Goal: Task Accomplishment & Management: Use online tool/utility

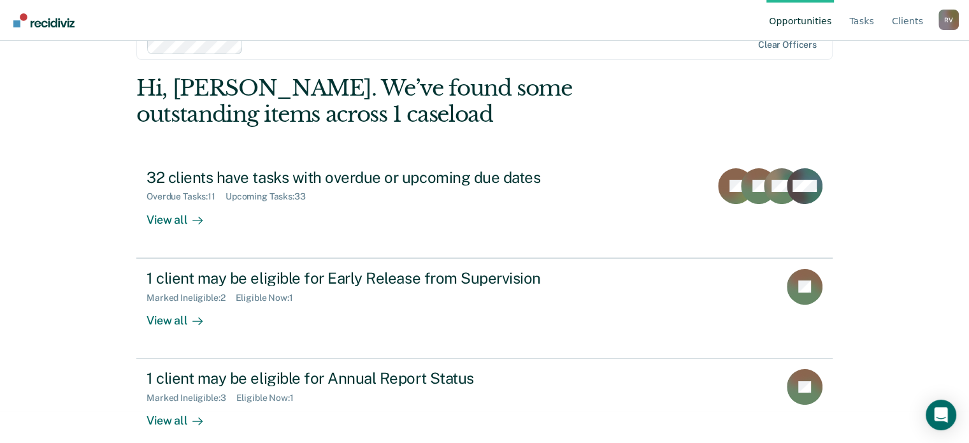
scroll to position [47, 0]
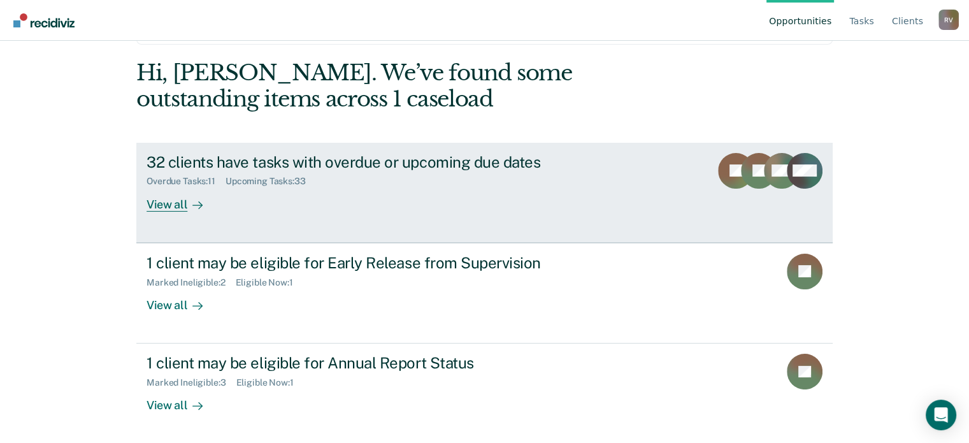
click at [377, 176] on div "Overdue Tasks : 11 Upcoming Tasks : 33" at bounding box center [370, 179] width 447 height 16
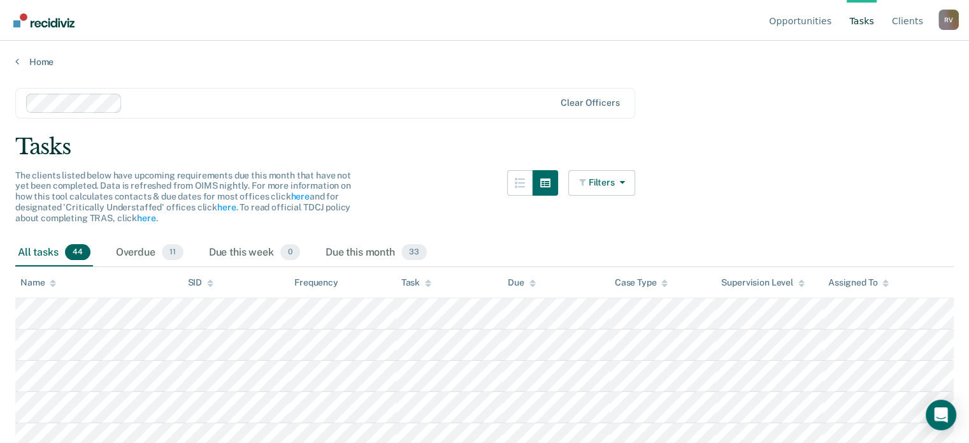
click at [62, 27] on link "Go to Recidiviz Home" at bounding box center [44, 20] width 68 height 40
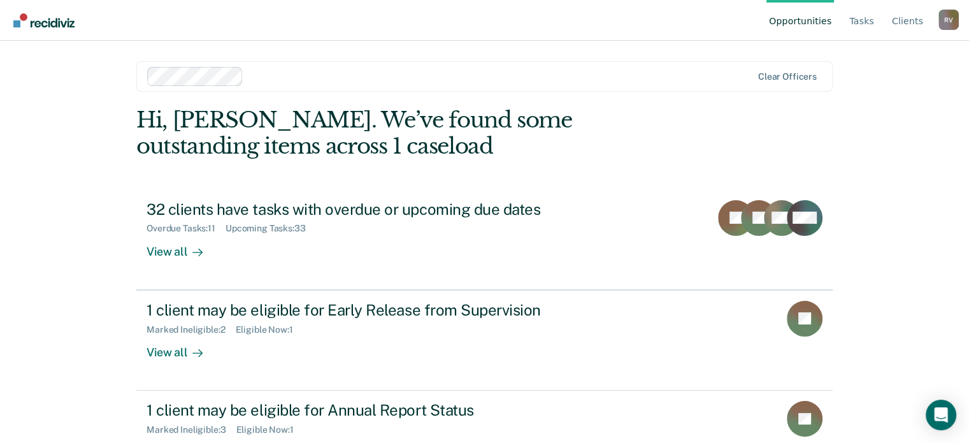
click at [334, 83] on div at bounding box center [499, 76] width 503 height 15
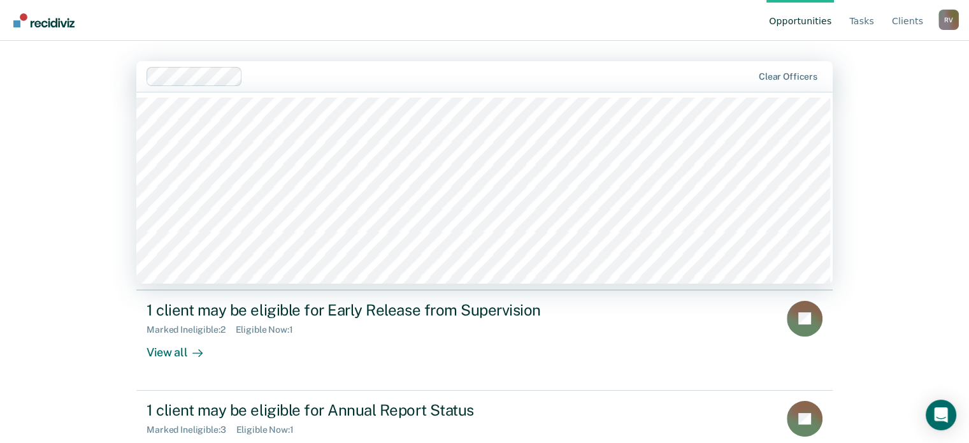
click at [15, 108] on div "Opportunities Tasks Client s [PERSON_NAME] R V Profile How it works Log Out 120…" at bounding box center [484, 221] width 969 height 443
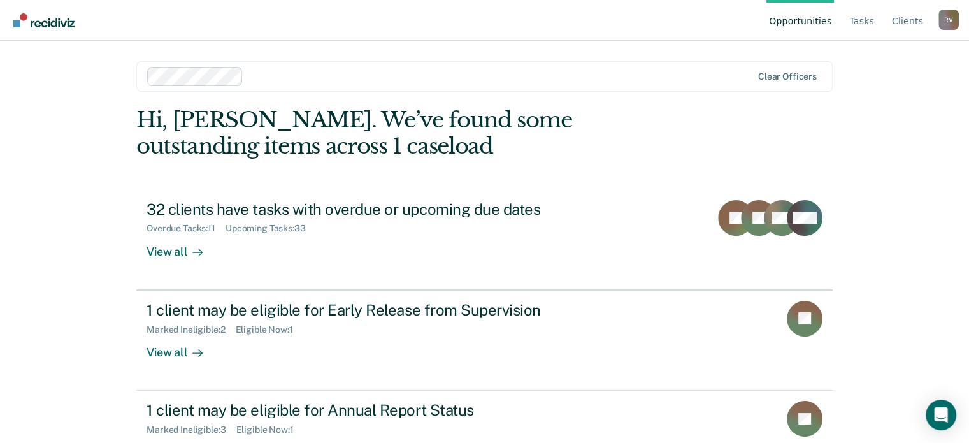
click at [372, 81] on div at bounding box center [499, 76] width 503 height 15
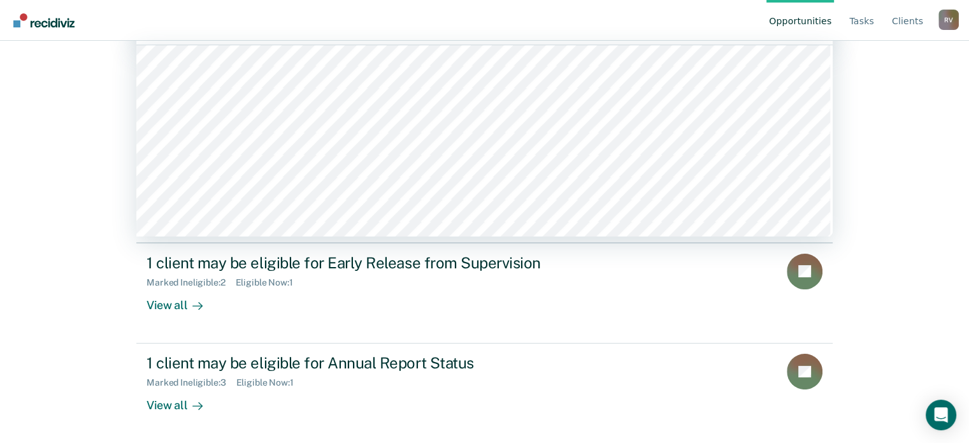
scroll to position [1083, 0]
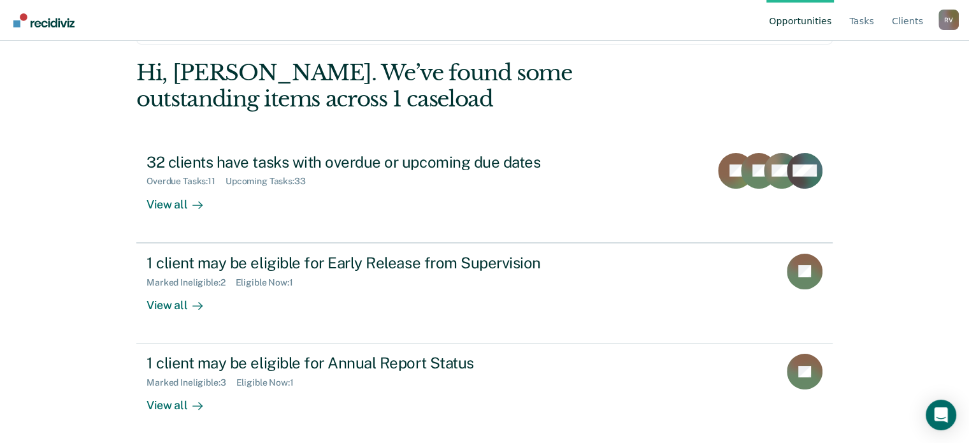
click at [58, 166] on div "Opportunities Tasks Client s [PERSON_NAME] R V Profile How it works Log Out Cle…" at bounding box center [484, 174] width 969 height 443
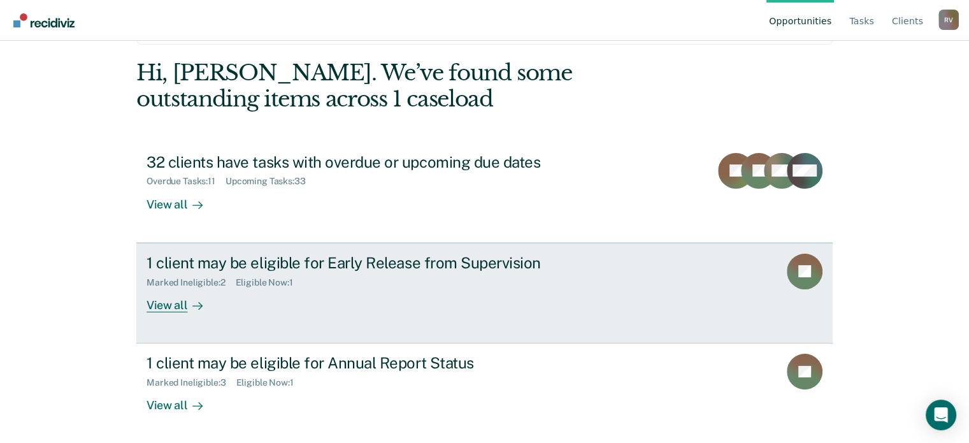
click at [181, 297] on div "View all" at bounding box center [182, 299] width 71 height 25
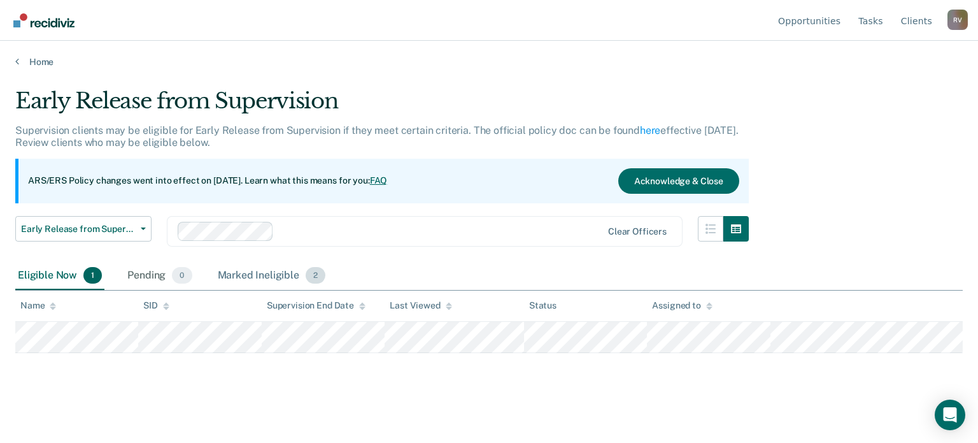
click at [281, 277] on div "Marked Ineligible 2" at bounding box center [271, 276] width 113 height 28
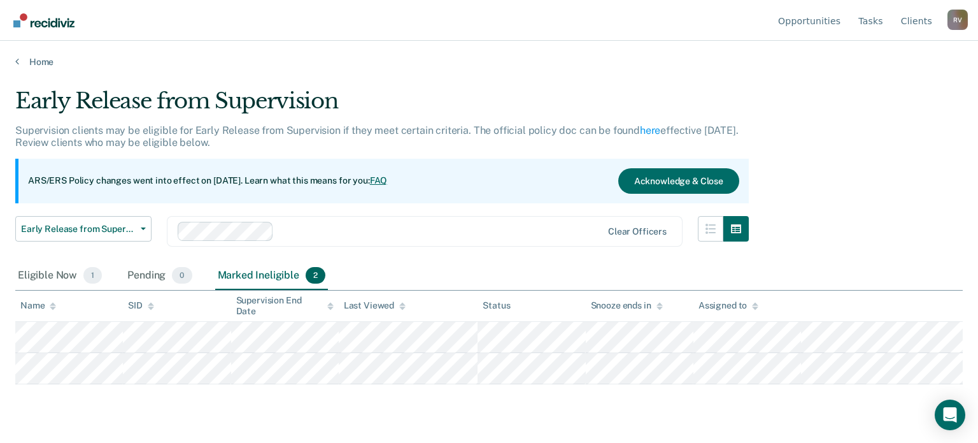
click at [281, 277] on div "Marked Ineligible 2" at bounding box center [271, 276] width 113 height 28
click at [36, 22] on img "Go to Recidiviz Home" at bounding box center [43, 20] width 61 height 14
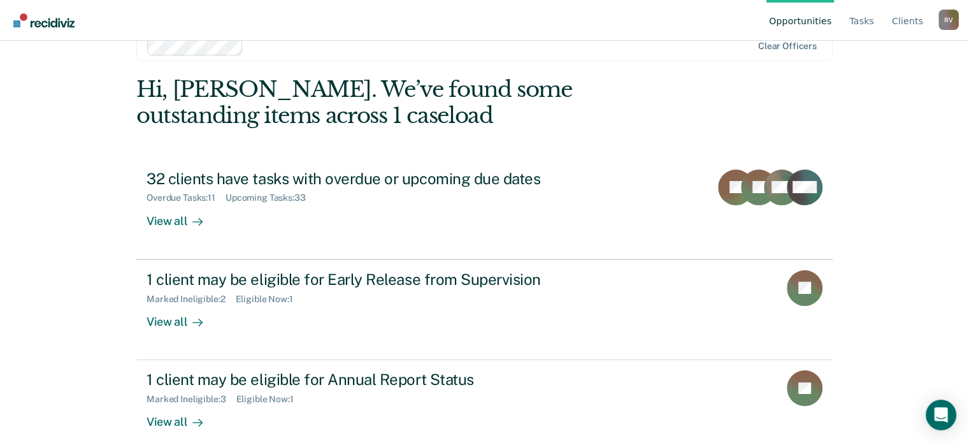
scroll to position [47, 0]
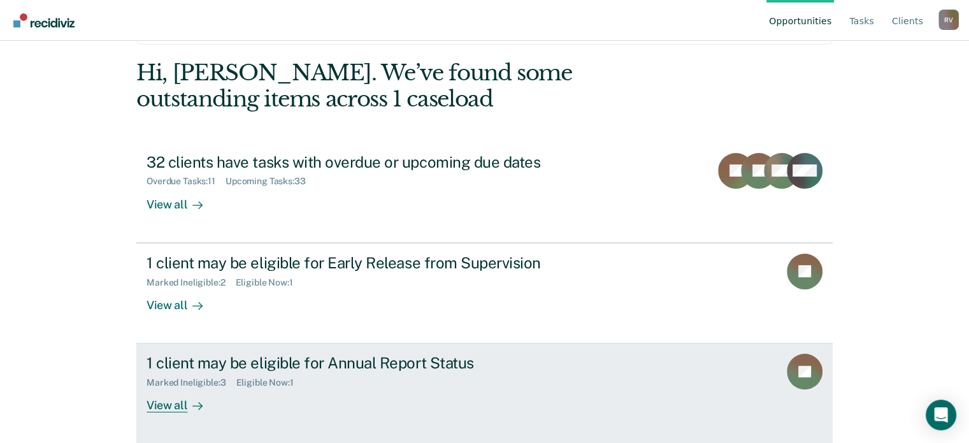
click at [360, 369] on div "1 client may be eligible for Annual Report Status" at bounding box center [370, 363] width 447 height 18
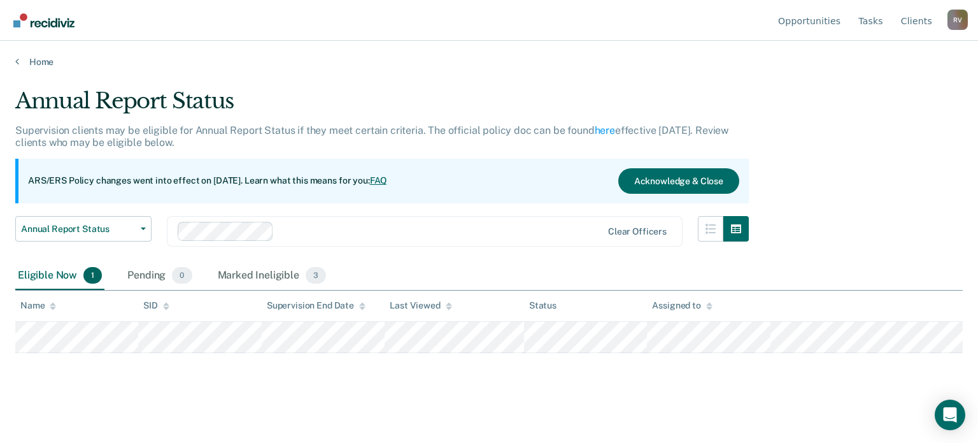
click at [46, 20] on img "Go to Recidiviz Home" at bounding box center [43, 20] width 61 height 14
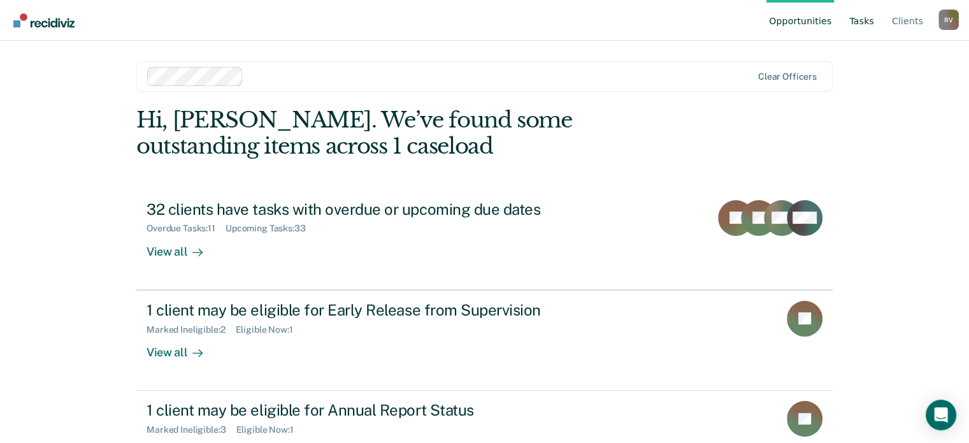
click at [865, 17] on link "Tasks" at bounding box center [862, 20] width 30 height 41
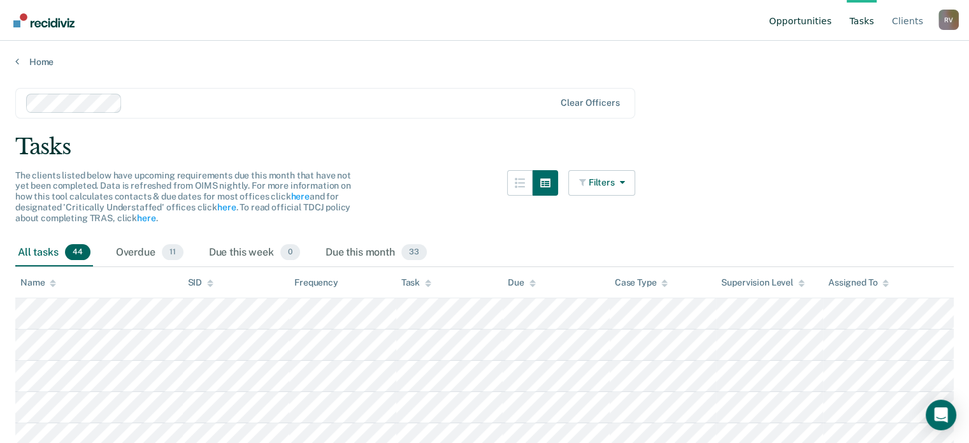
click at [815, 24] on link "Opportunities" at bounding box center [800, 20] width 68 height 41
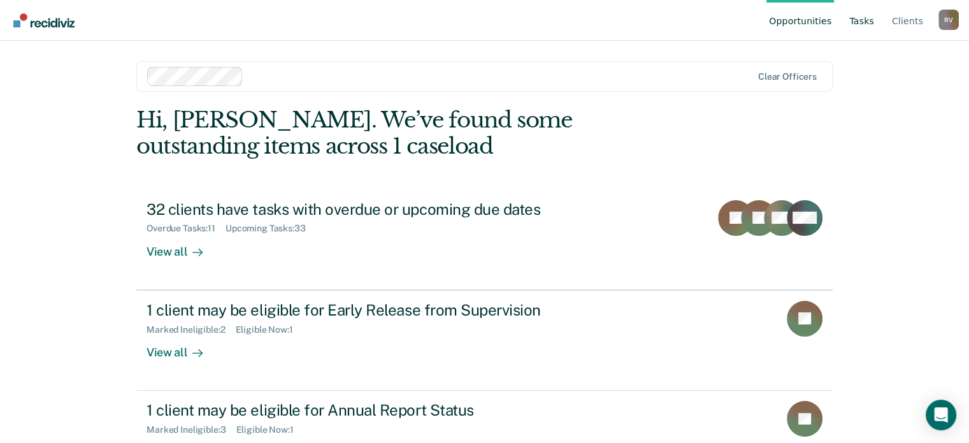
click at [868, 22] on link "Tasks" at bounding box center [862, 20] width 30 height 41
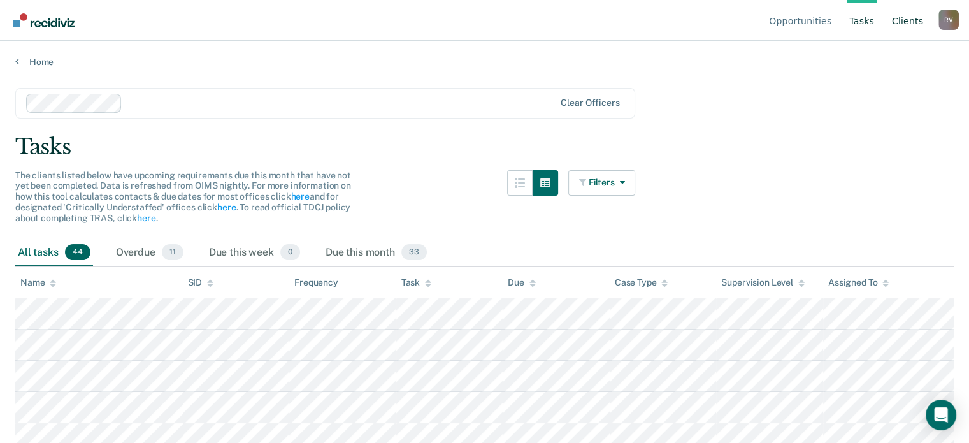
click at [905, 22] on link "Client s" at bounding box center [907, 20] width 36 height 41
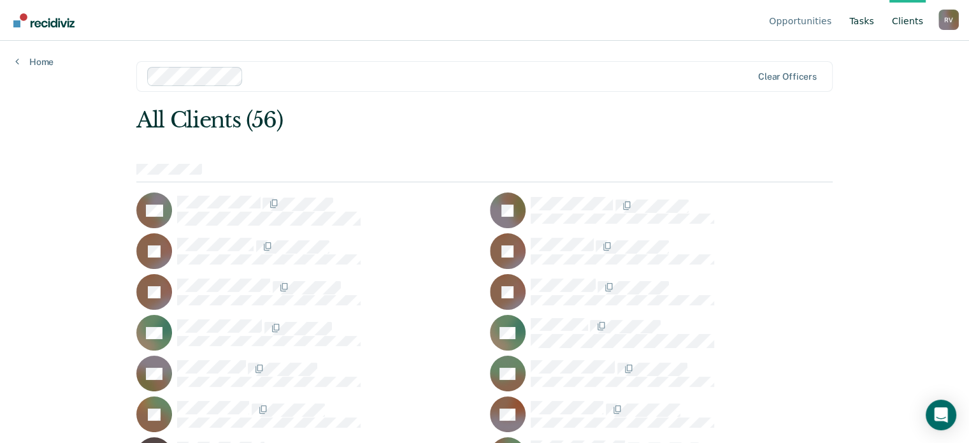
click at [864, 18] on link "Tasks" at bounding box center [862, 20] width 30 height 41
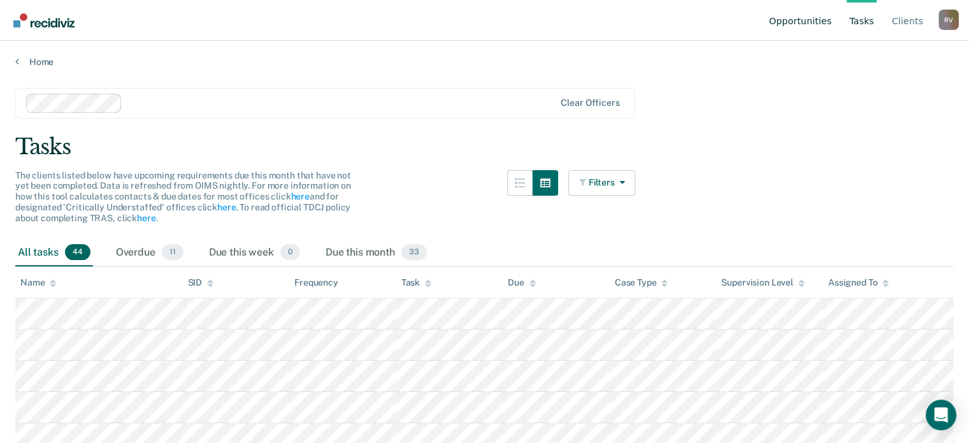
click at [806, 18] on link "Opportunities" at bounding box center [800, 20] width 68 height 41
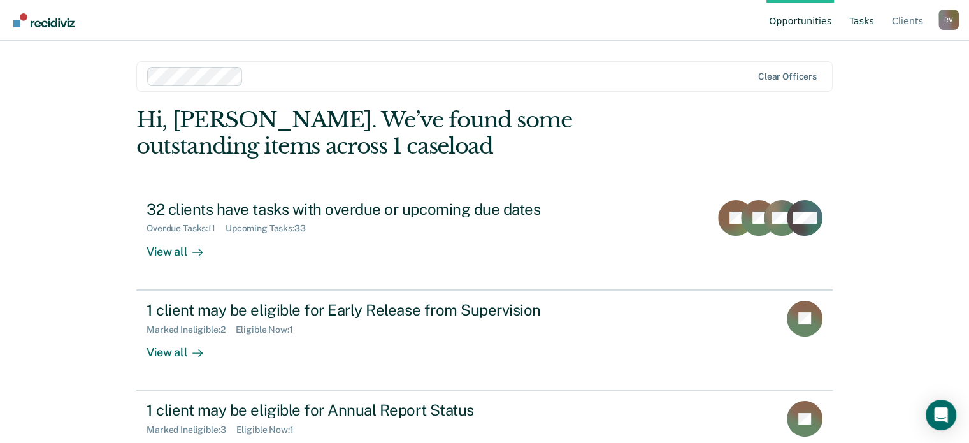
click at [871, 15] on link "Tasks" at bounding box center [862, 20] width 30 height 41
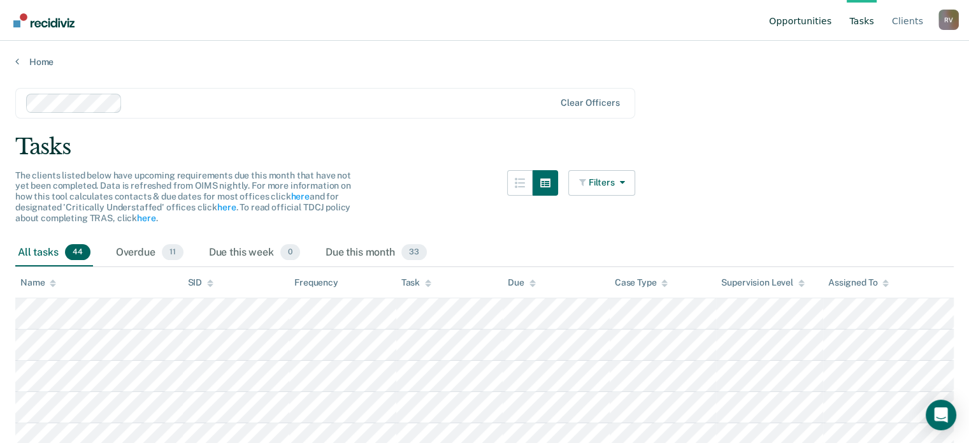
click at [823, 20] on link "Opportunities" at bounding box center [800, 20] width 68 height 41
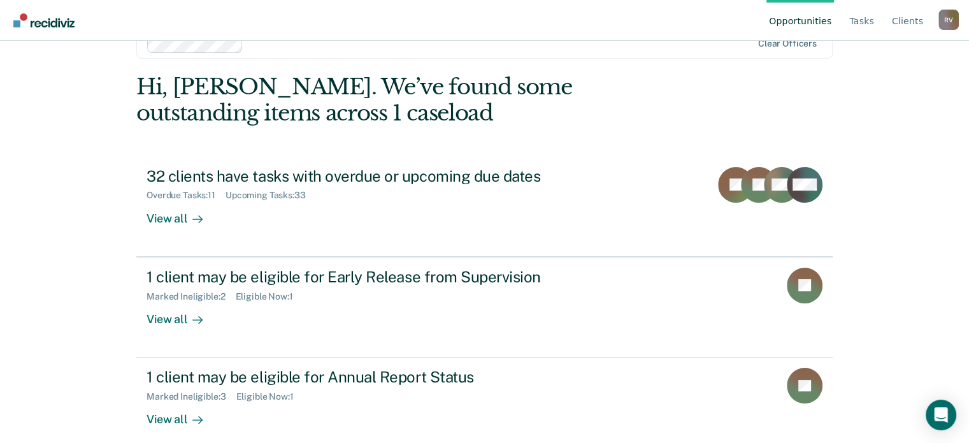
scroll to position [47, 0]
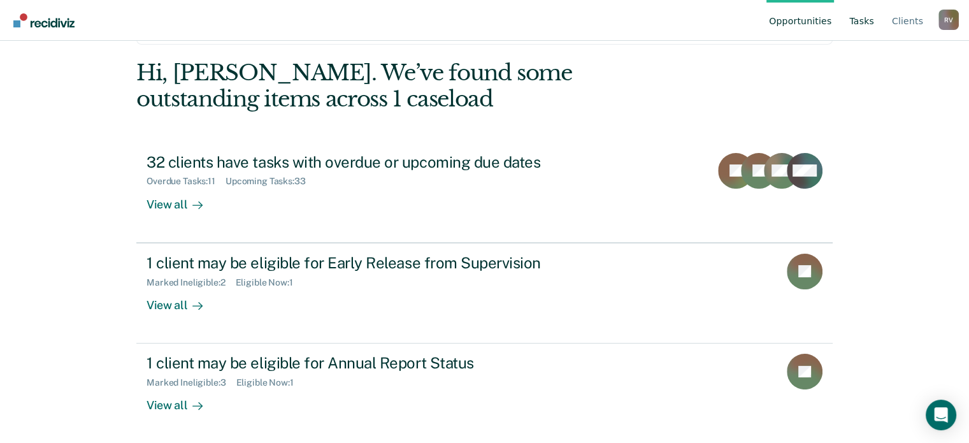
click at [863, 20] on link "Tasks" at bounding box center [862, 20] width 30 height 41
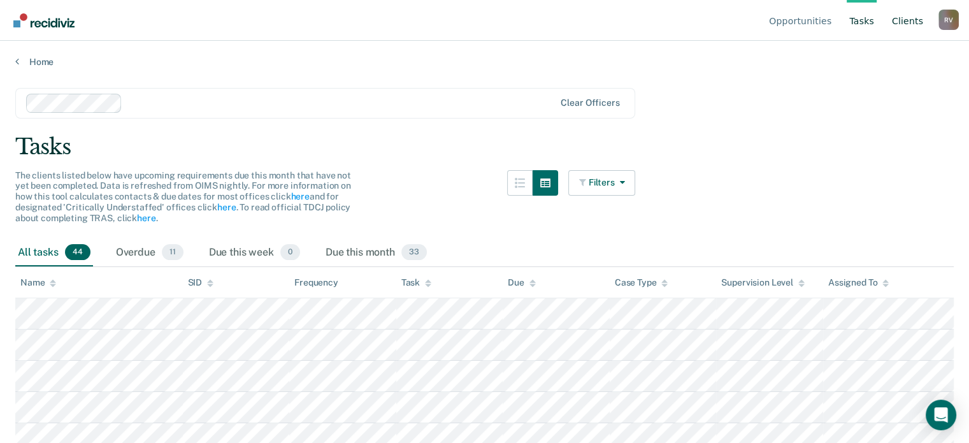
click at [910, 25] on link "Client s" at bounding box center [907, 20] width 36 height 41
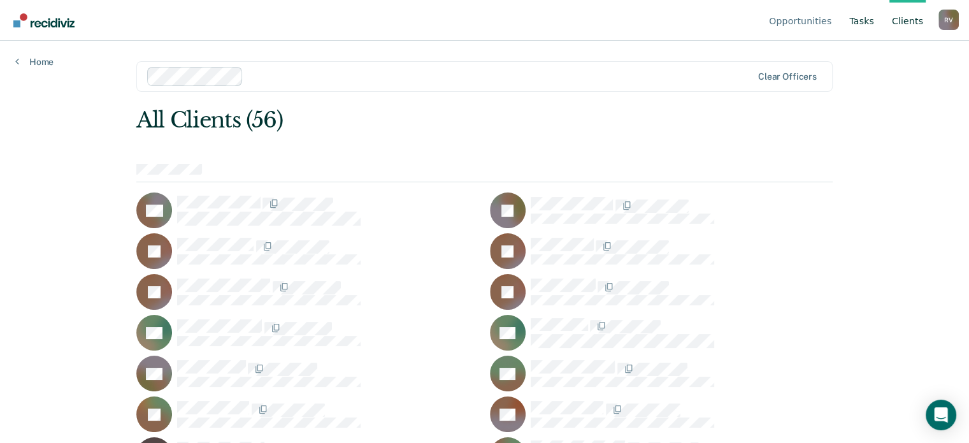
click at [861, 18] on link "Tasks" at bounding box center [862, 20] width 30 height 41
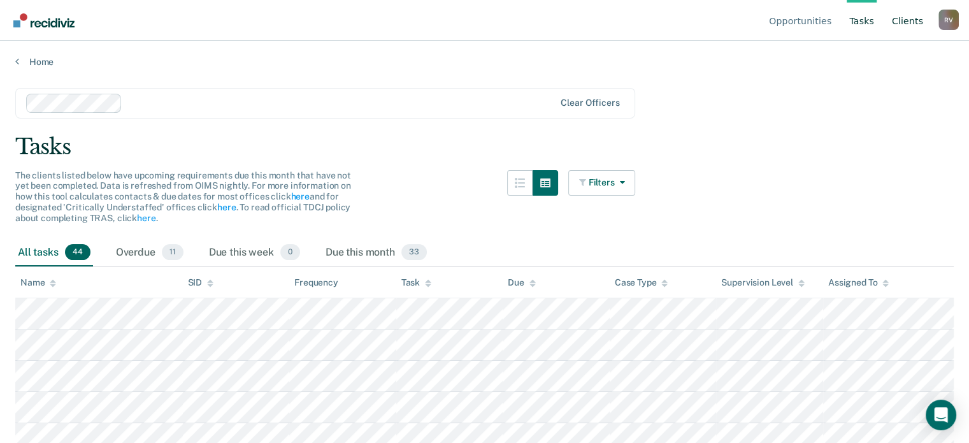
click at [903, 20] on link "Client s" at bounding box center [907, 20] width 36 height 41
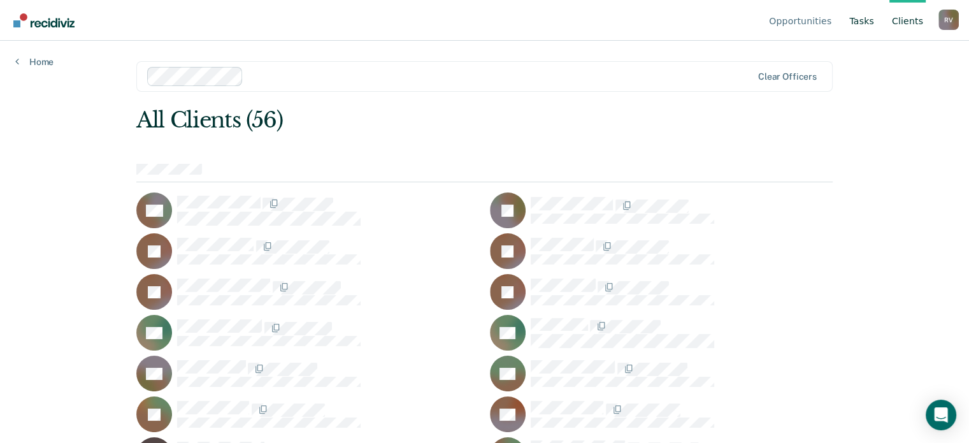
click at [875, 21] on link "Tasks" at bounding box center [862, 20] width 30 height 41
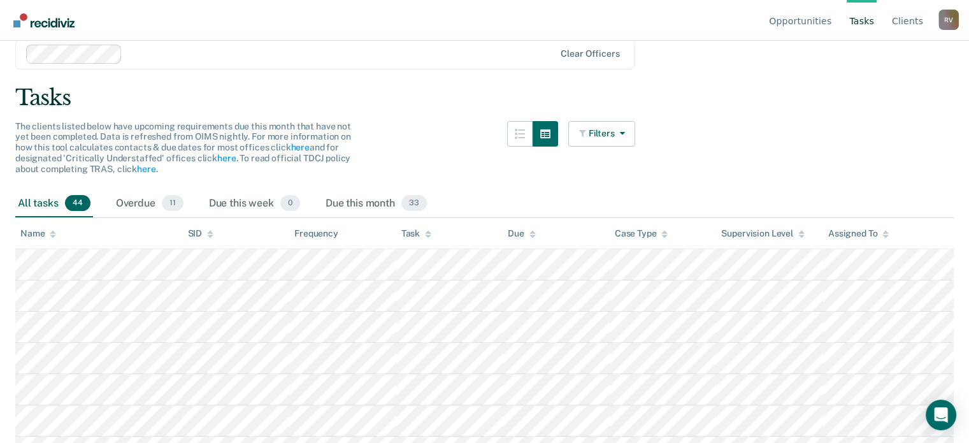
scroll to position [64, 0]
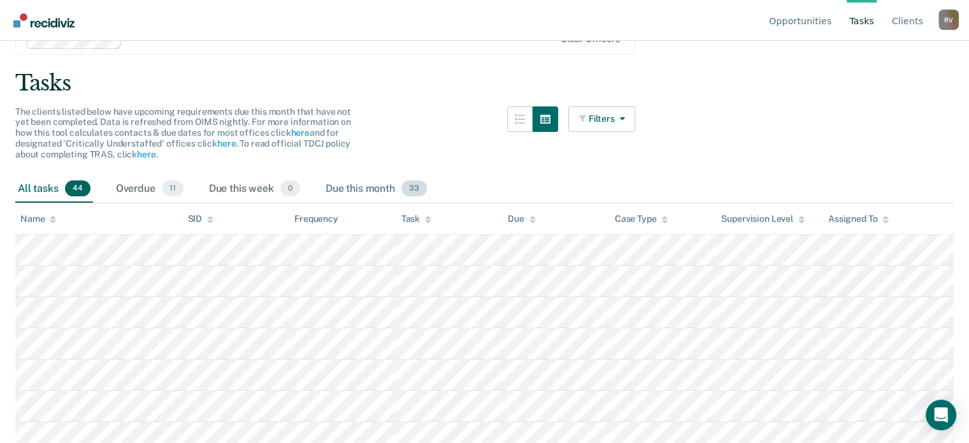
click at [359, 180] on div "Due this month 33" at bounding box center [376, 189] width 106 height 28
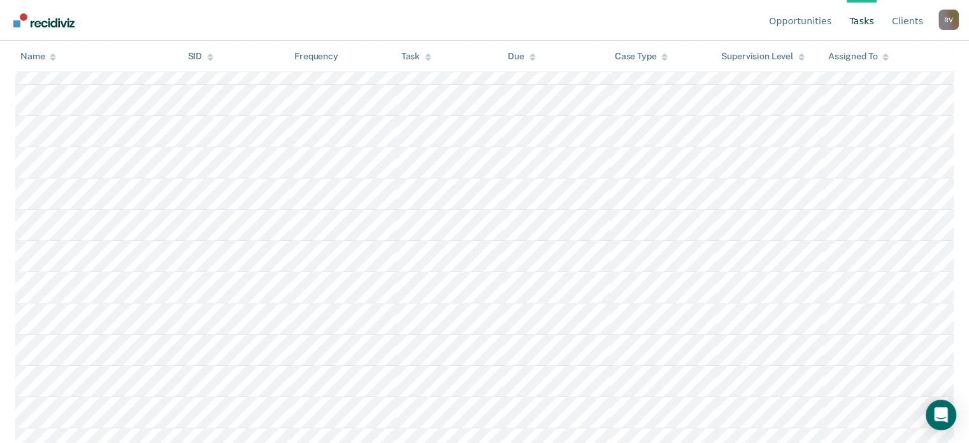
scroll to position [936, 0]
click at [820, 22] on link "Opportunities" at bounding box center [800, 20] width 68 height 41
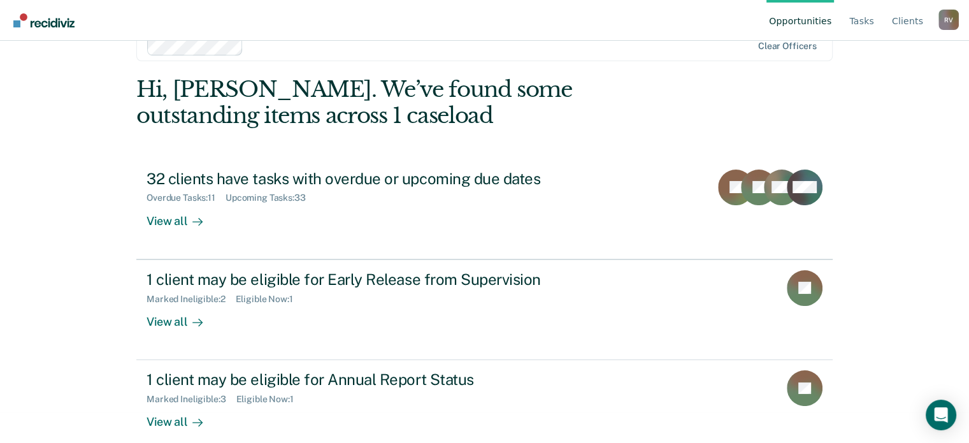
scroll to position [47, 0]
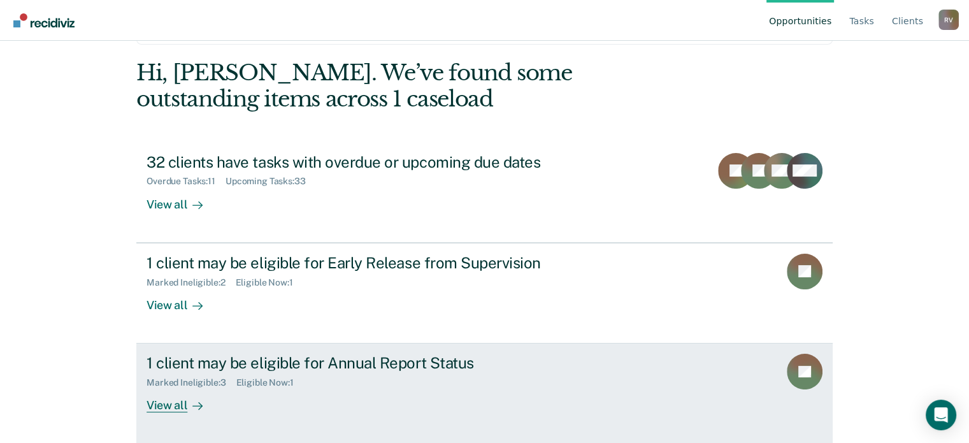
click at [284, 369] on div "1 client may be eligible for Annual Report Status" at bounding box center [370, 363] width 447 height 18
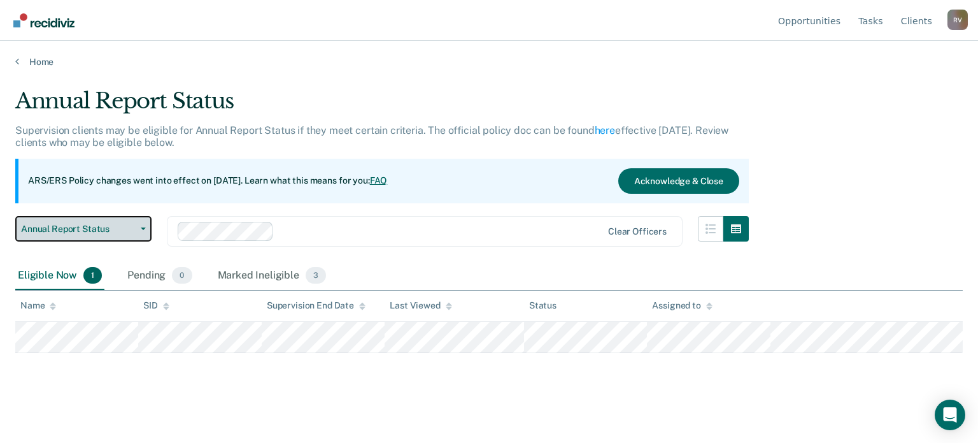
click at [141, 231] on button "Annual Report Status" at bounding box center [83, 228] width 136 height 25
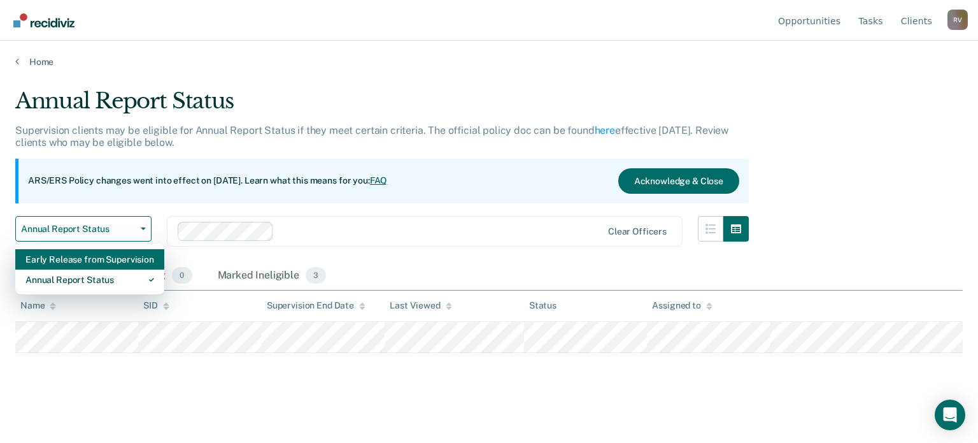
click at [97, 262] on div "Early Release from Supervision" at bounding box center [89, 259] width 129 height 20
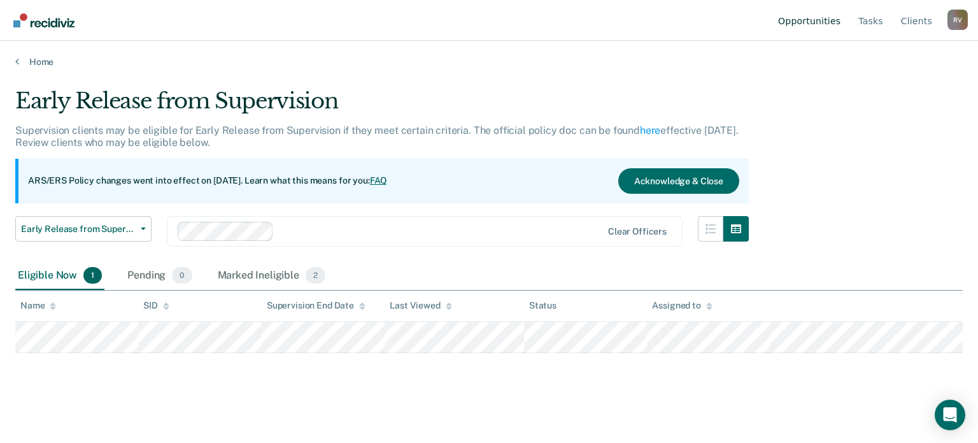
click at [820, 18] on link "Opportunities" at bounding box center [810, 20] width 68 height 41
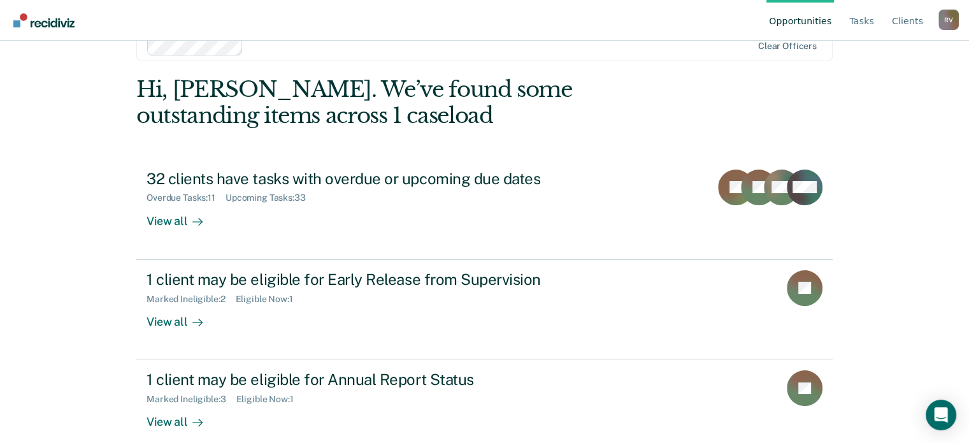
scroll to position [47, 0]
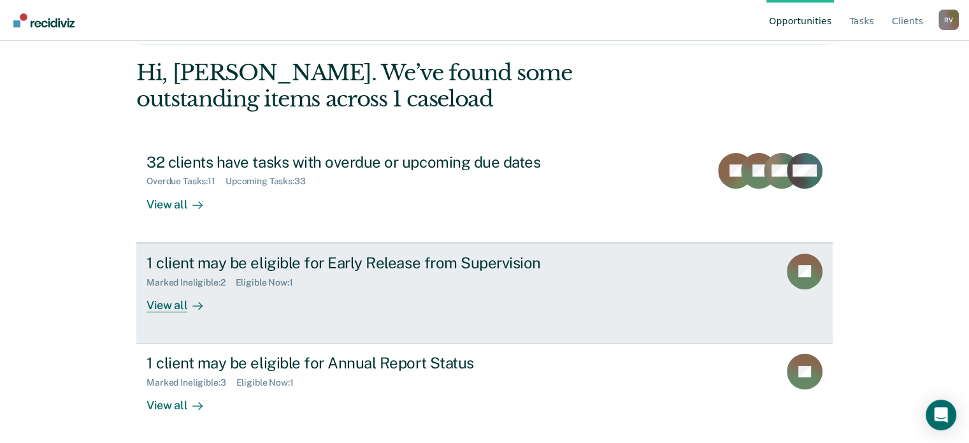
click at [289, 277] on div "Eligible Now : 1" at bounding box center [270, 282] width 68 height 11
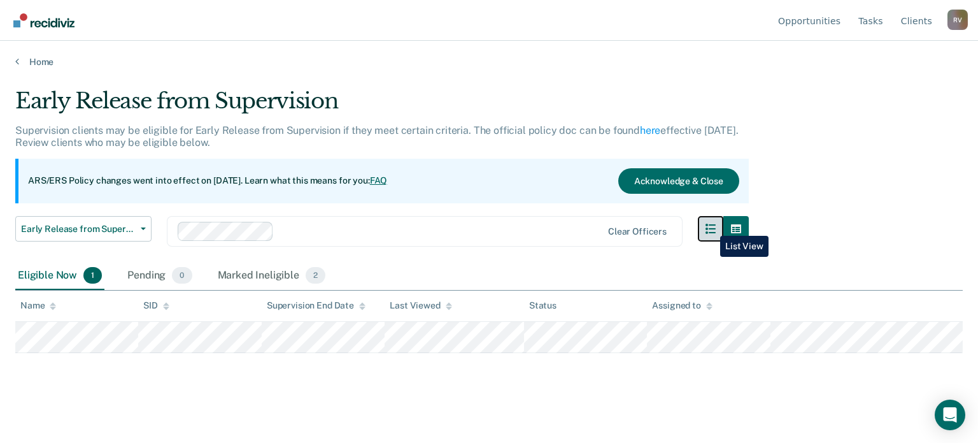
click at [711, 226] on icon "button" at bounding box center [711, 229] width 10 height 10
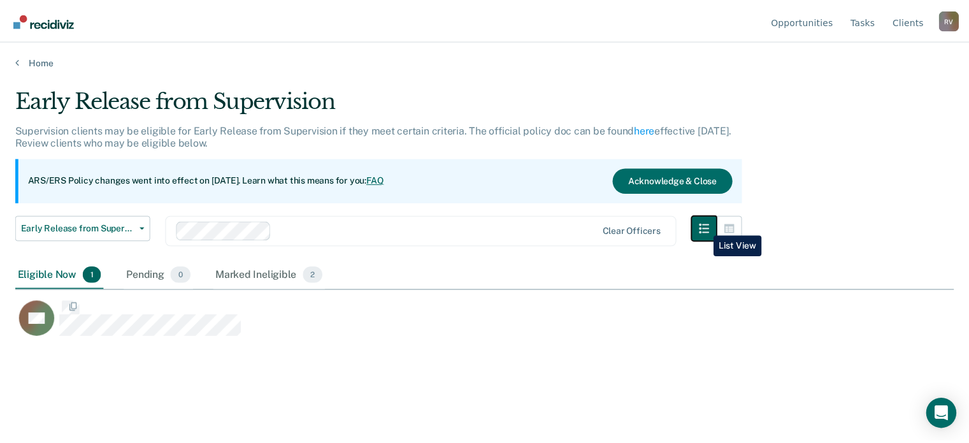
scroll to position [250, 938]
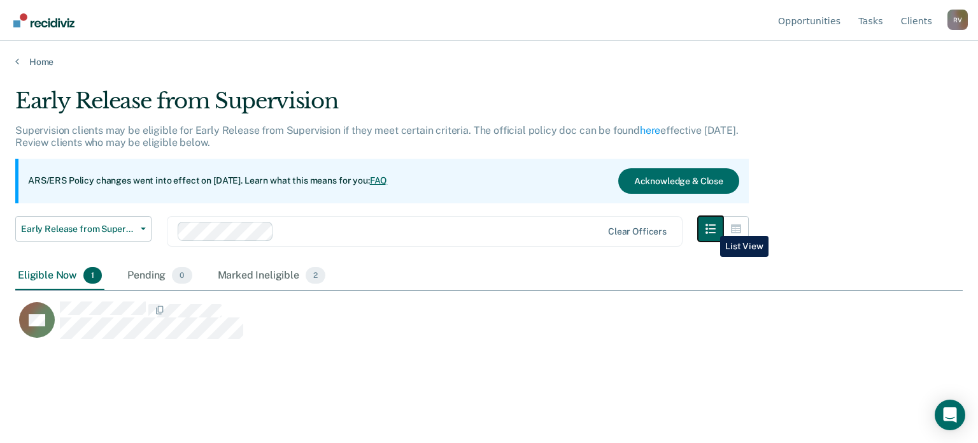
click at [711, 226] on icon "button" at bounding box center [711, 229] width 10 height 10
click at [731, 229] on icon "button" at bounding box center [736, 228] width 10 height 9
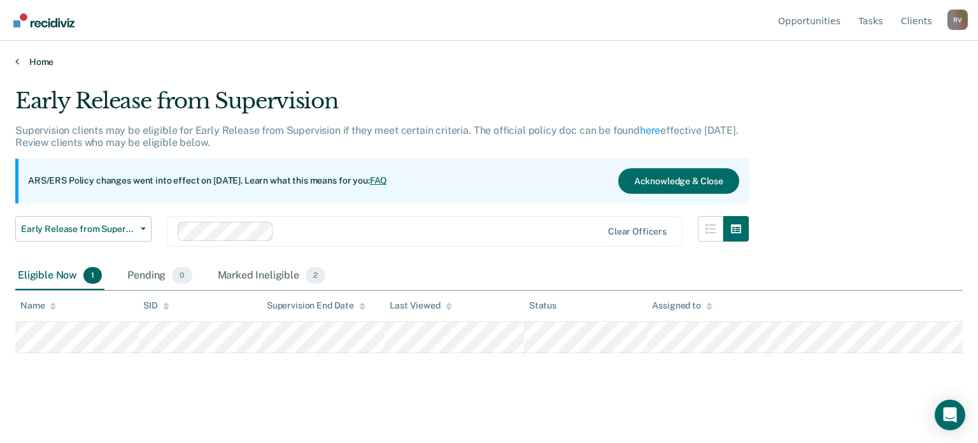
click at [38, 58] on link "Home" at bounding box center [489, 61] width 948 height 11
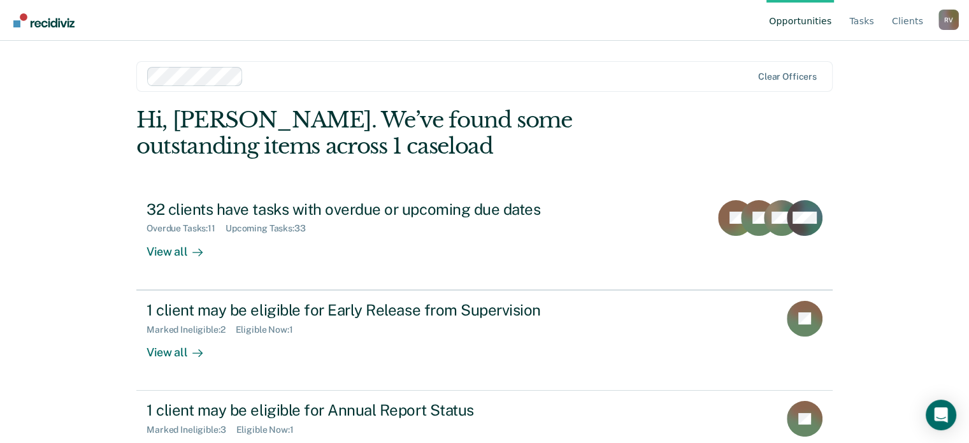
click at [945, 16] on div "R V" at bounding box center [948, 20] width 20 height 20
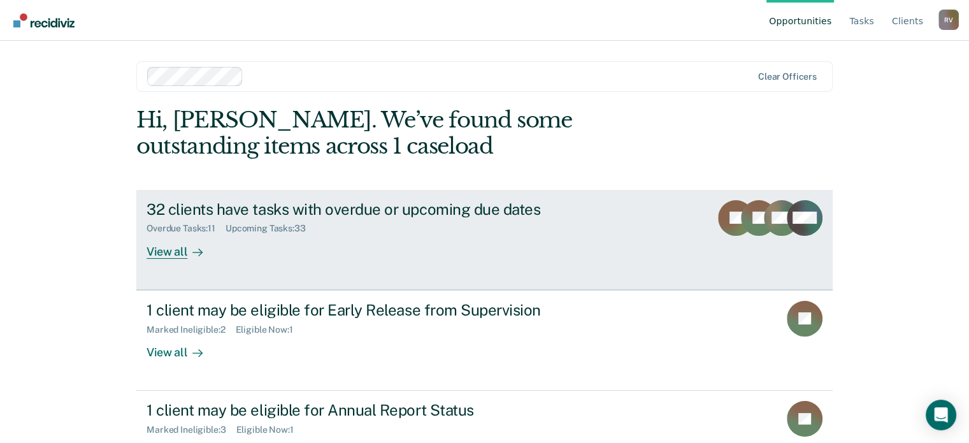
click at [420, 204] on div "32 clients have tasks with overdue or upcoming due dates" at bounding box center [370, 209] width 447 height 18
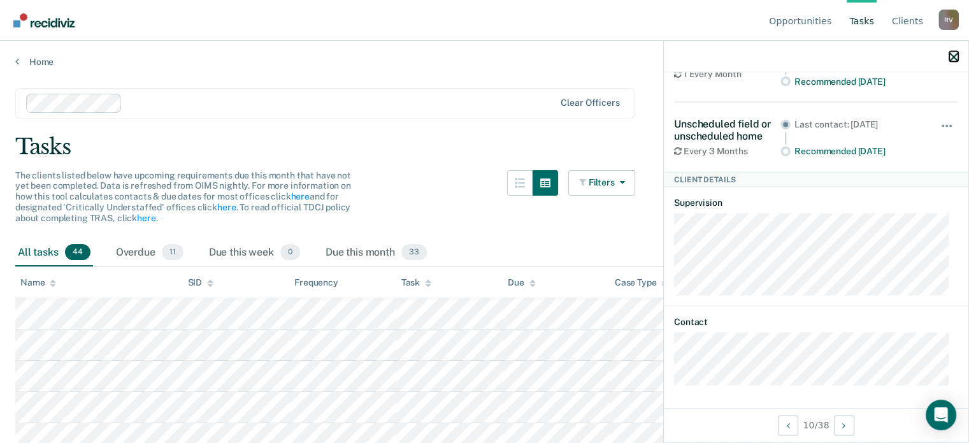
click at [955, 53] on icon "button" at bounding box center [953, 56] width 9 height 9
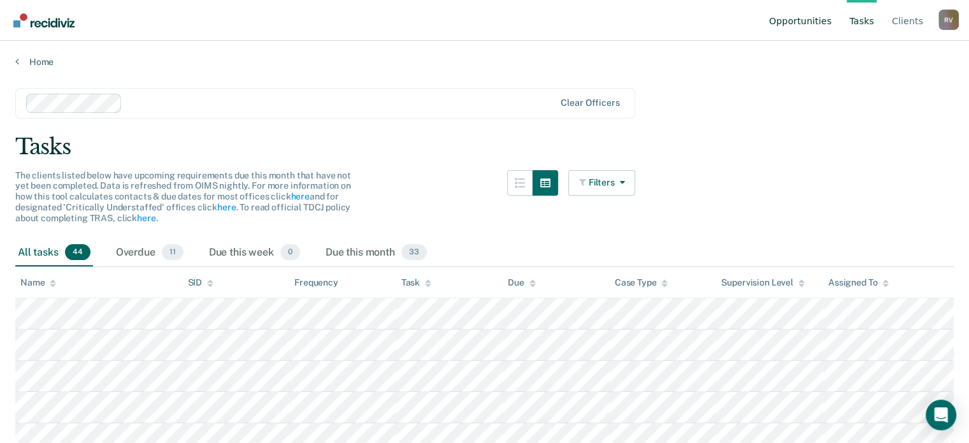
click at [826, 25] on link "Opportunities" at bounding box center [800, 20] width 68 height 41
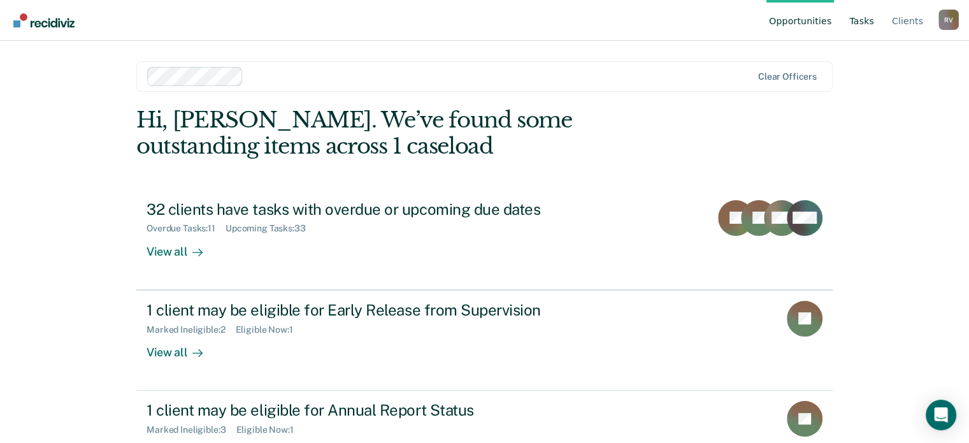
click at [863, 22] on link "Tasks" at bounding box center [862, 20] width 30 height 41
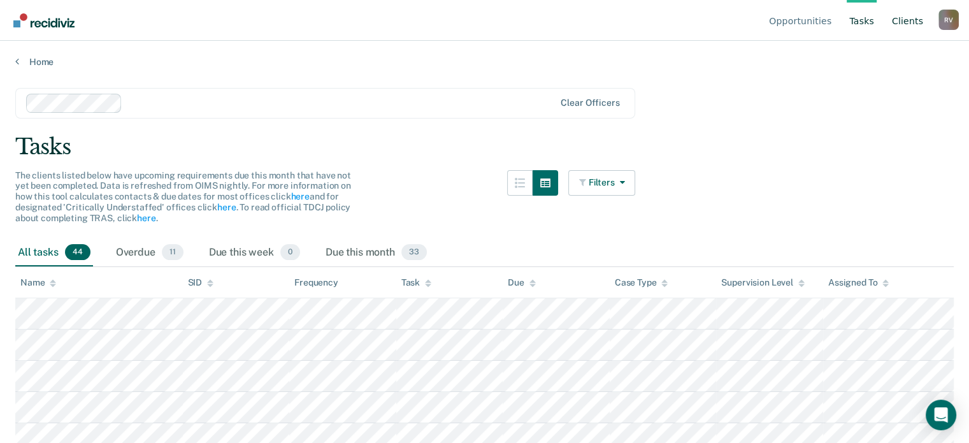
click at [902, 20] on link "Client s" at bounding box center [907, 20] width 36 height 41
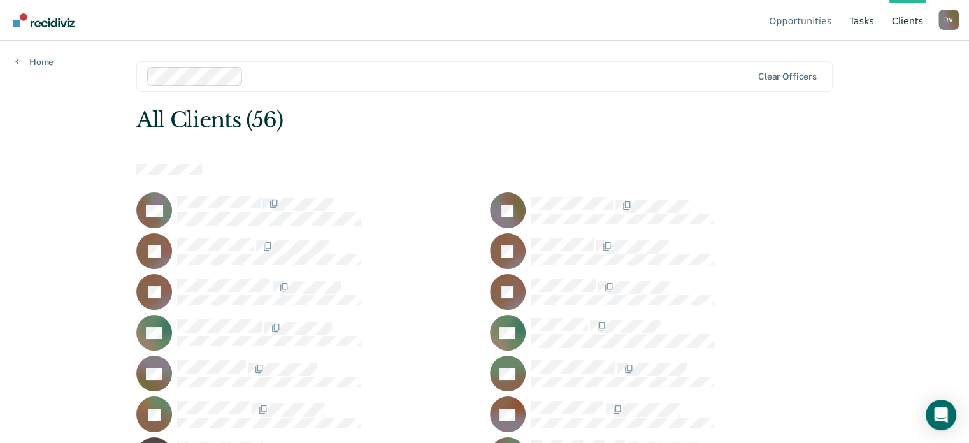
click at [869, 20] on link "Tasks" at bounding box center [862, 20] width 30 height 41
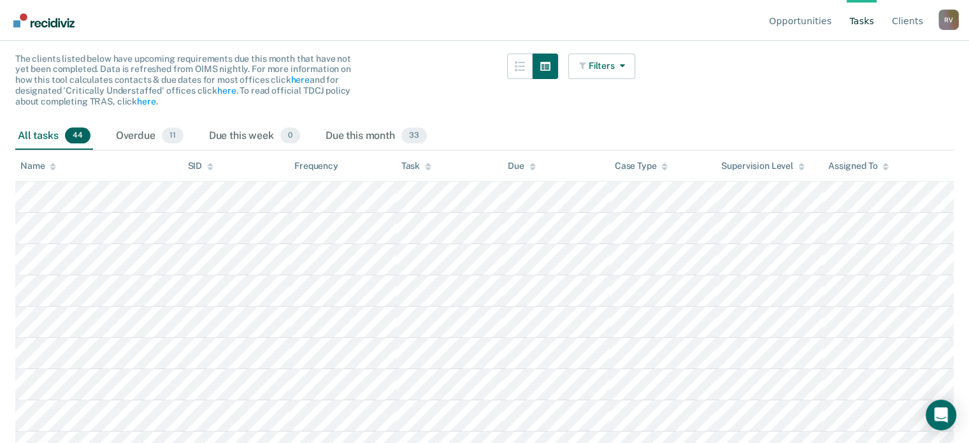
scroll to position [127, 0]
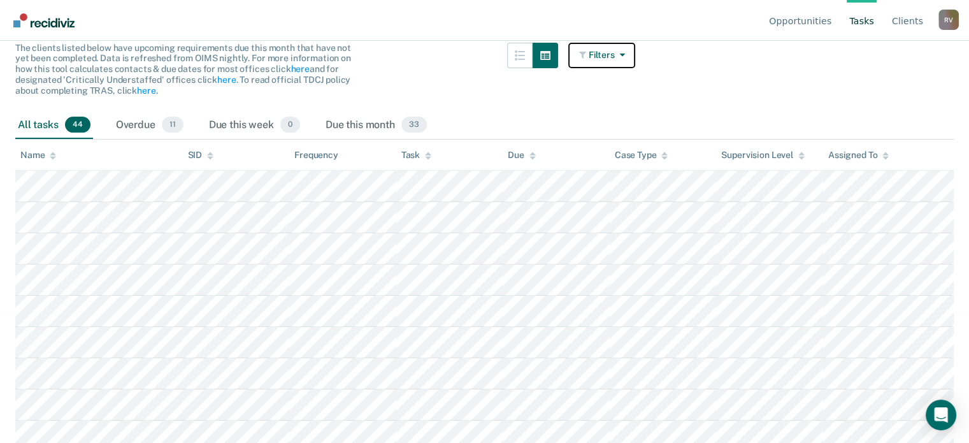
click at [626, 60] on button "Filters" at bounding box center [602, 55] width 68 height 25
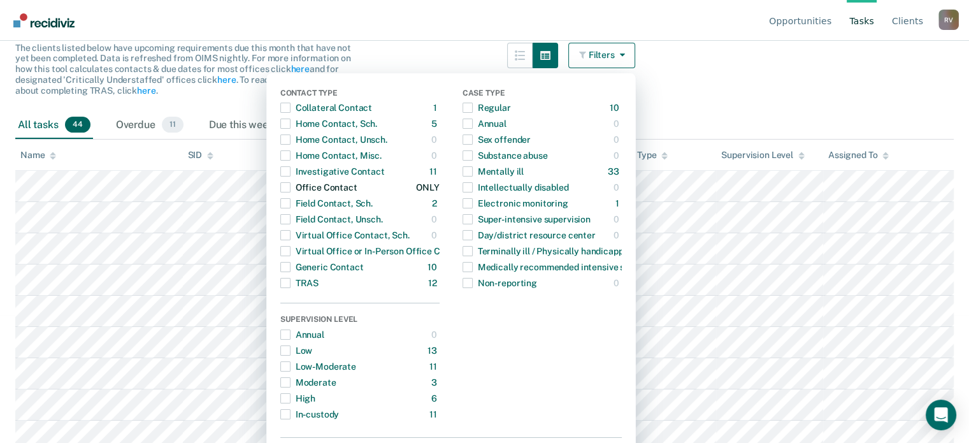
click at [290, 183] on span "Dropdown Menu" at bounding box center [285, 187] width 10 height 10
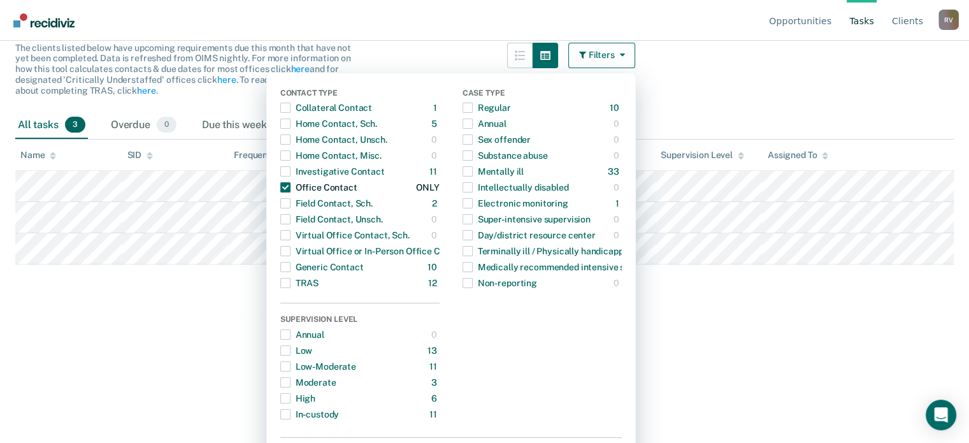
click at [290, 187] on span "Dropdown Menu" at bounding box center [285, 187] width 10 height 10
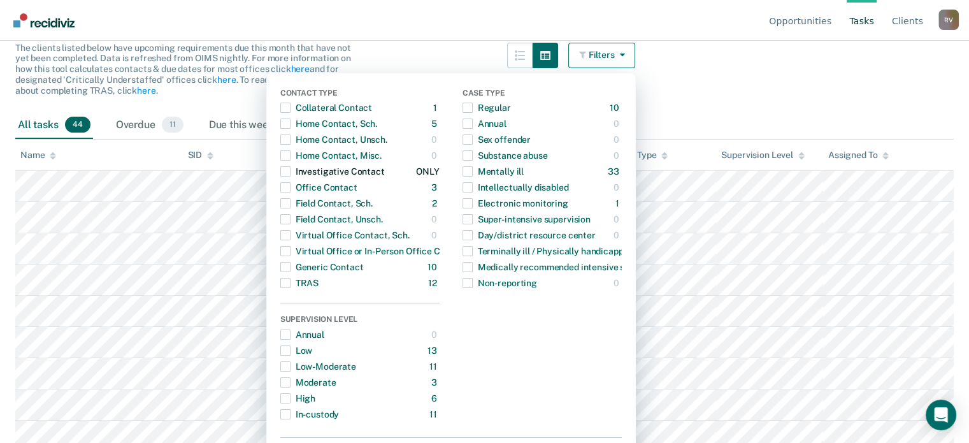
click at [290, 172] on span "Dropdown Menu" at bounding box center [285, 171] width 10 height 10
click at [290, 155] on span "Dropdown Menu" at bounding box center [285, 155] width 10 height 10
click at [290, 120] on span "Dropdown Menu" at bounding box center [285, 123] width 10 height 10
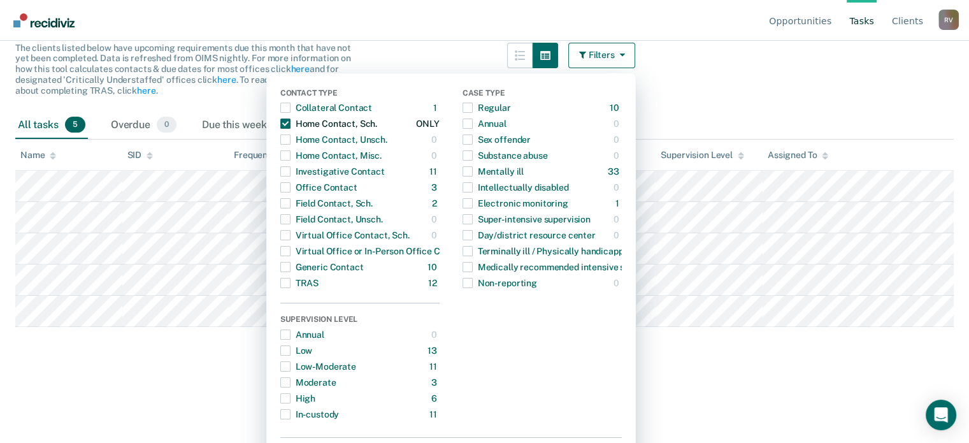
click at [290, 120] on span "Dropdown Menu" at bounding box center [285, 123] width 10 height 10
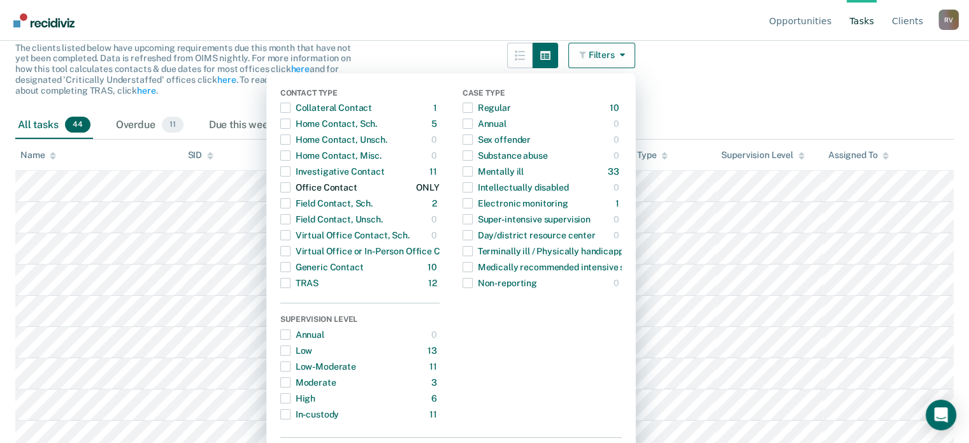
click at [290, 187] on span "Dropdown Menu" at bounding box center [285, 187] width 10 height 10
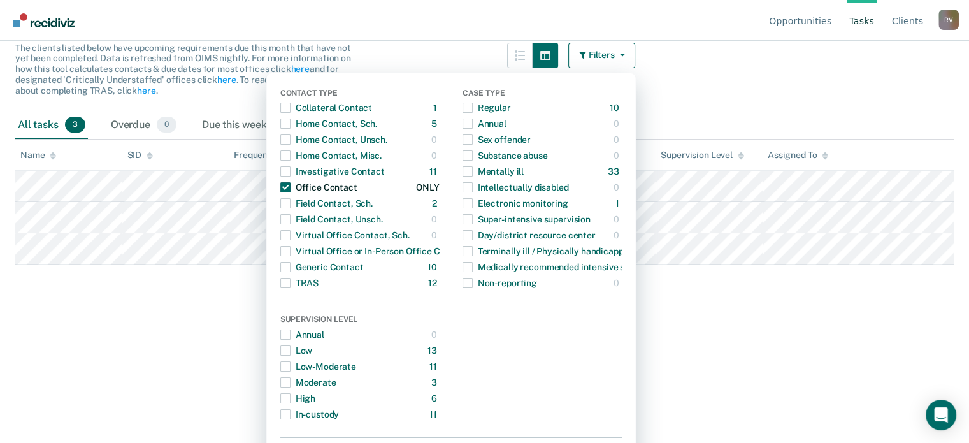
click at [290, 188] on span "Dropdown Menu" at bounding box center [285, 187] width 10 height 10
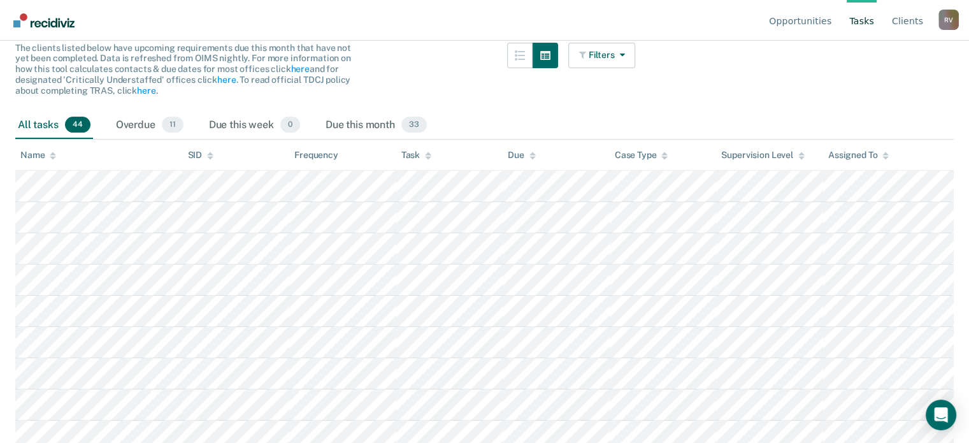
click at [441, 11] on nav "Opportunities Tasks Client s [PERSON_NAME] R V Profile How it works Log Out" at bounding box center [484, 20] width 949 height 40
